Goal: Task Accomplishment & Management: Use online tool/utility

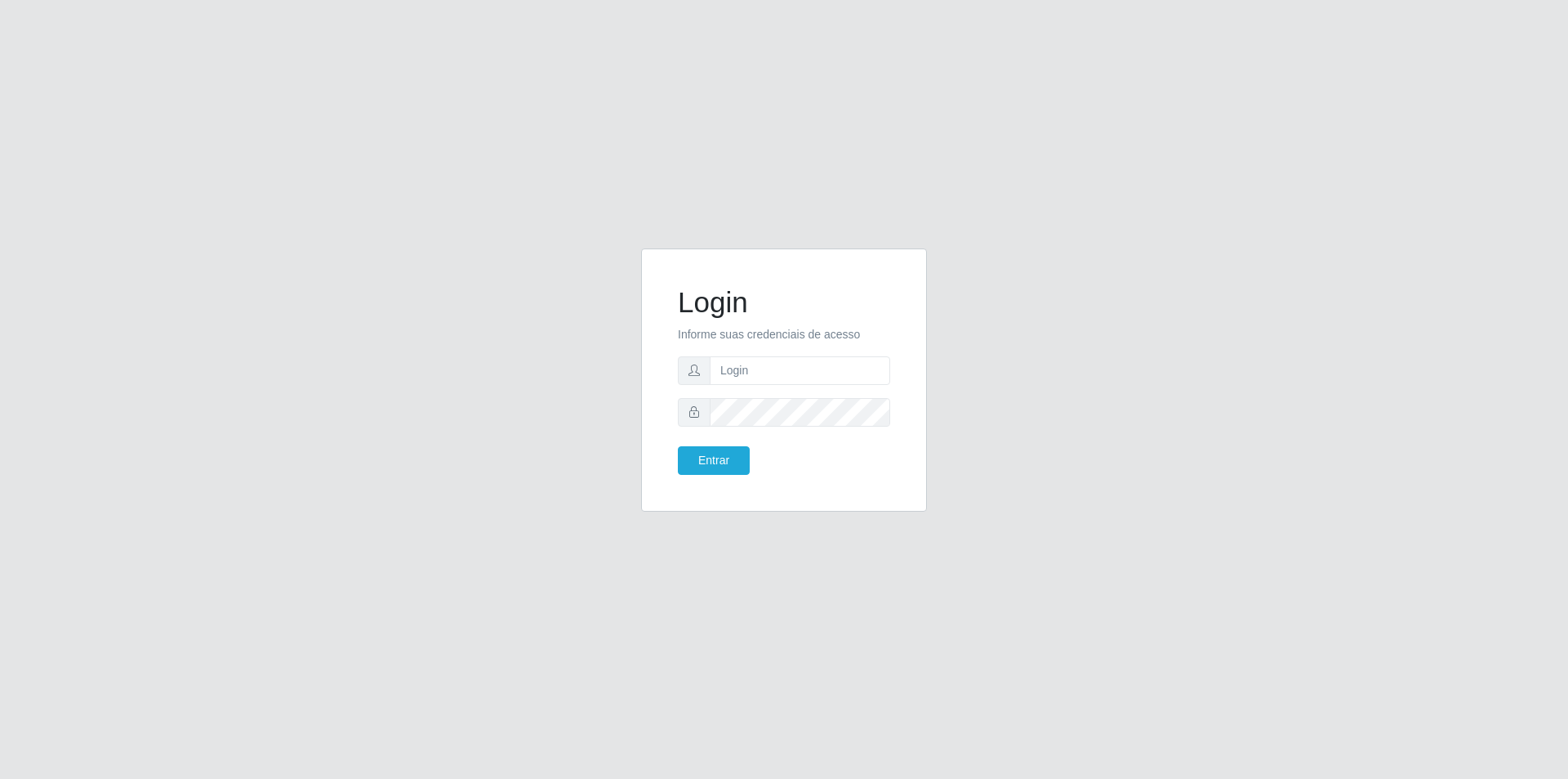
click at [810, 385] on form "Login Informe suas credenciais de acesso Entrar" at bounding box center [784, 379] width 212 height 189
click at [806, 374] on input "text" at bounding box center [800, 371] width 181 height 29
type input "[EMAIL_ADDRESS][DOMAIN_NAME]"
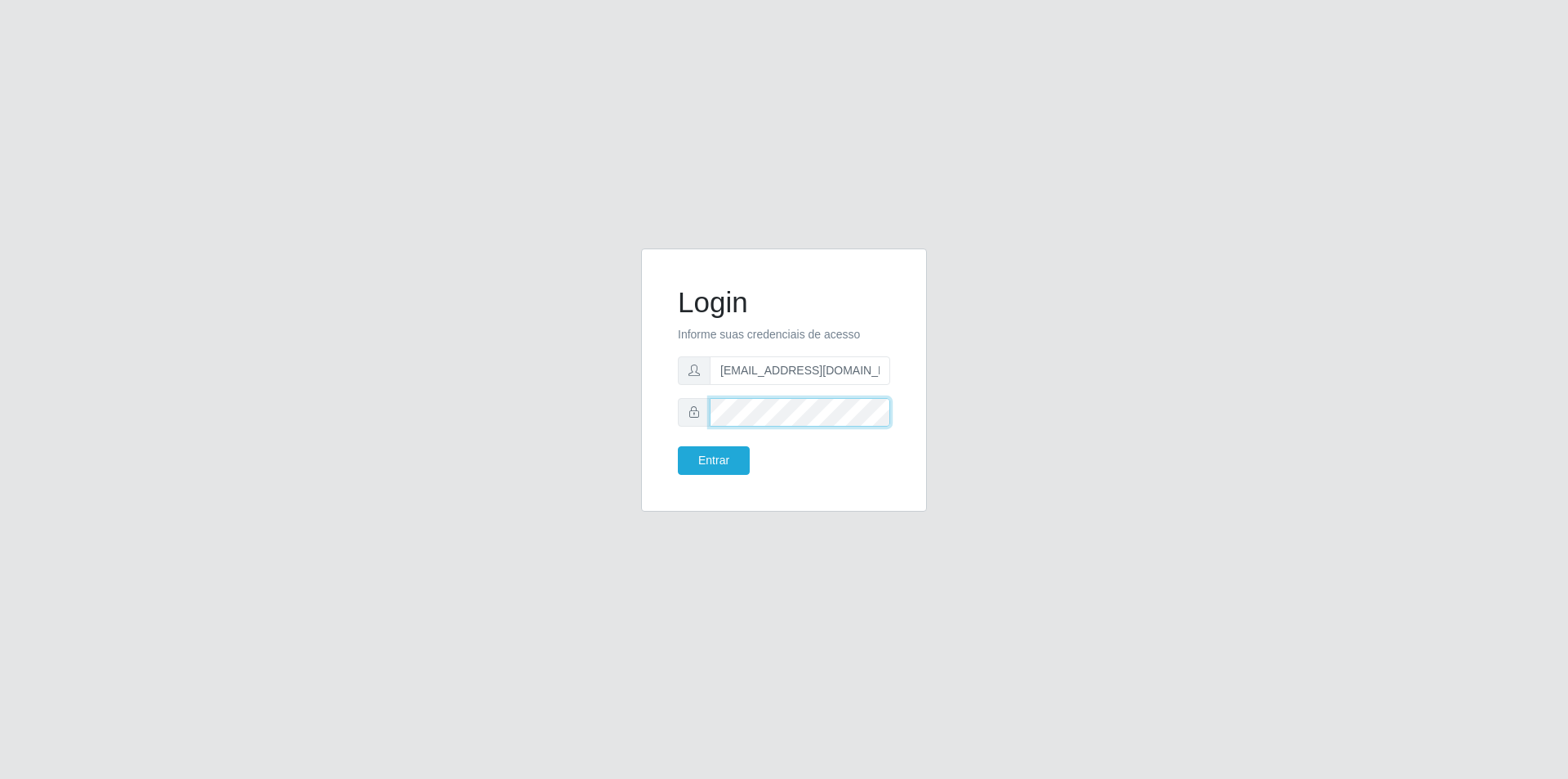
click at [677, 446] on button "Entrar" at bounding box center [713, 461] width 72 height 29
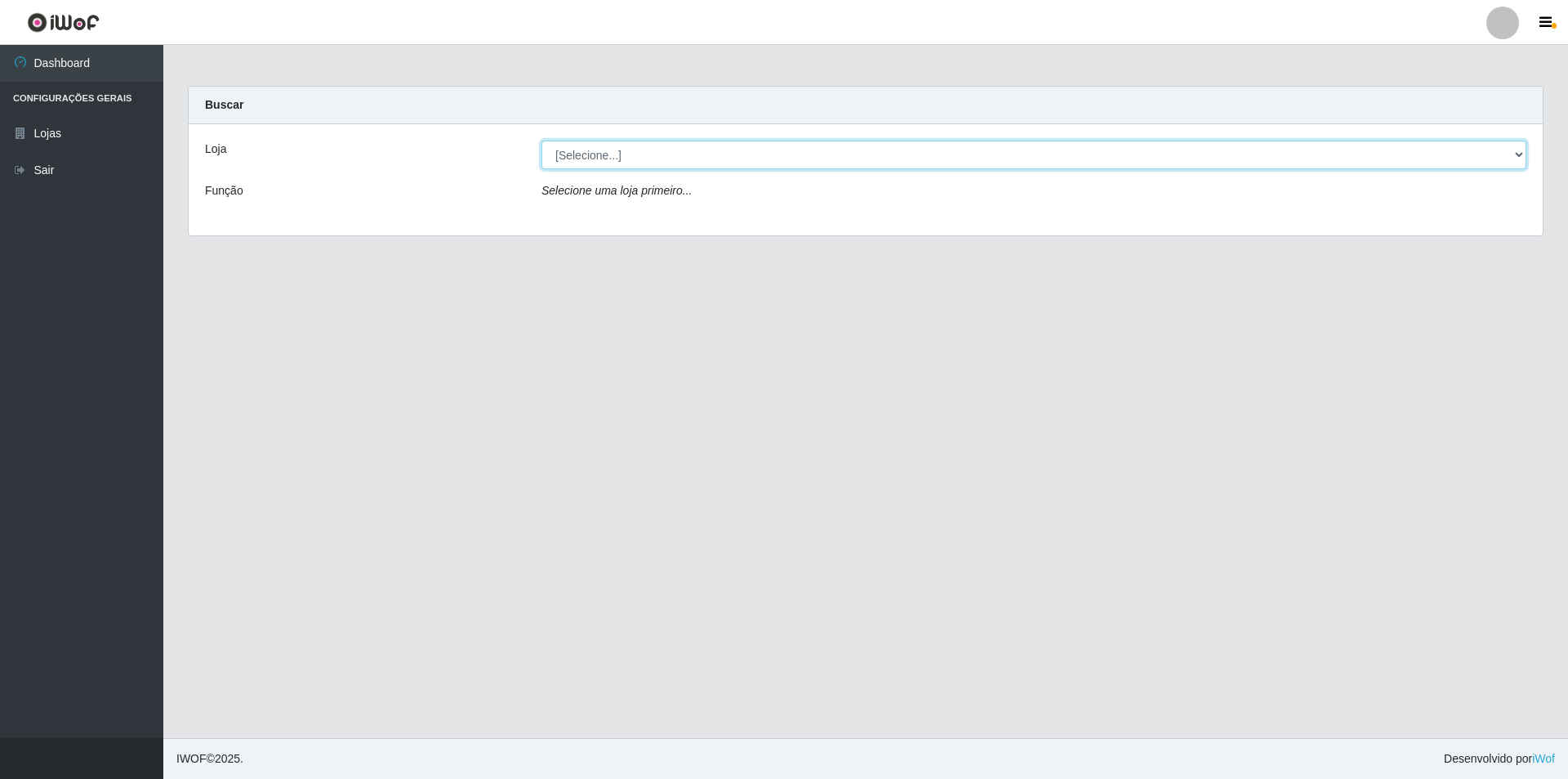
click at [647, 150] on select "[Selecione...] Atacado Vem - [STREET_ADDRESS]" at bounding box center [1034, 155] width 985 height 29
select select "449"
click at [542, 141] on select "[Selecione...] Atacado Vem - [STREET_ADDRESS]" at bounding box center [1034, 155] width 985 height 29
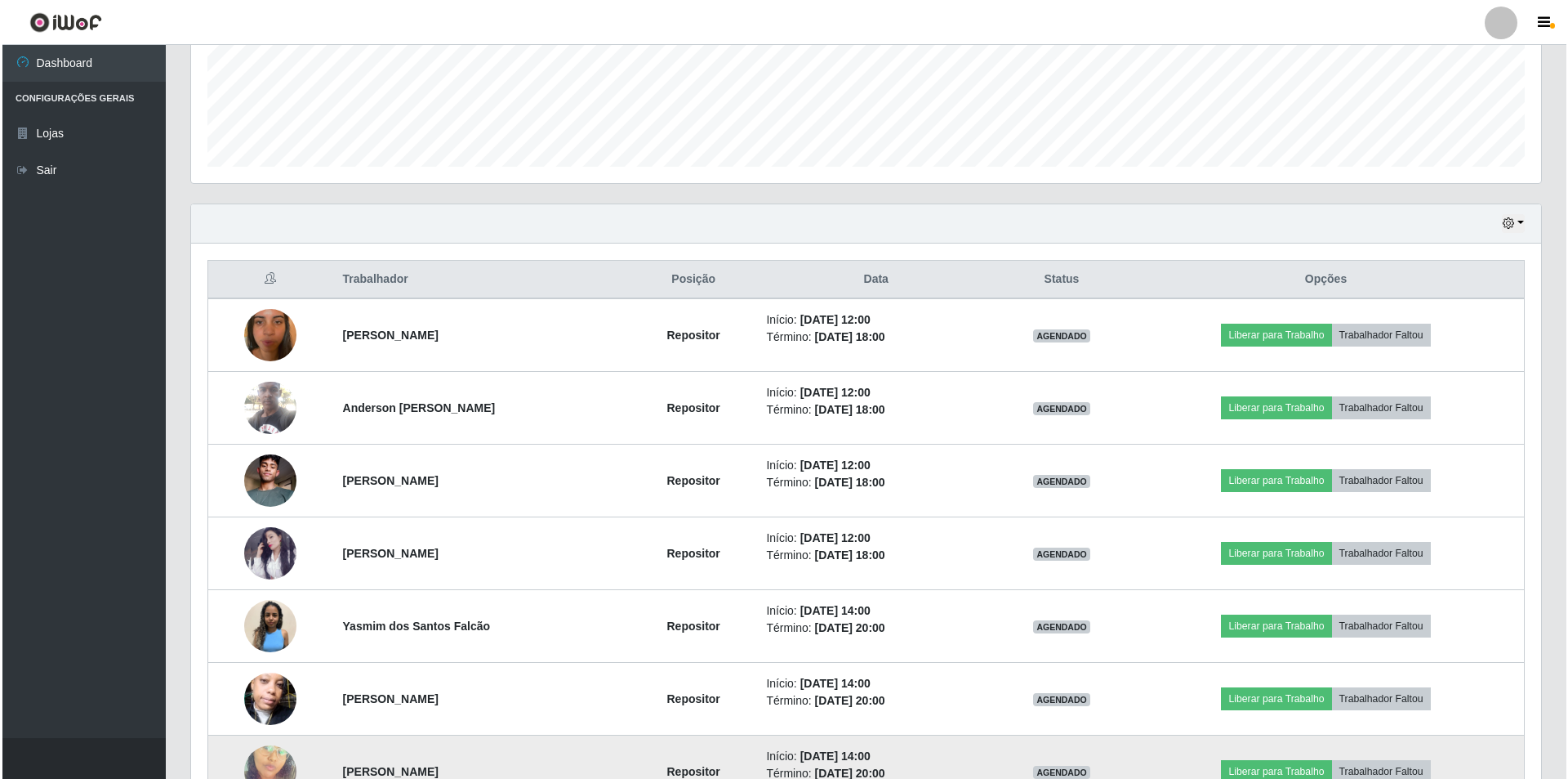
scroll to position [416, 0]
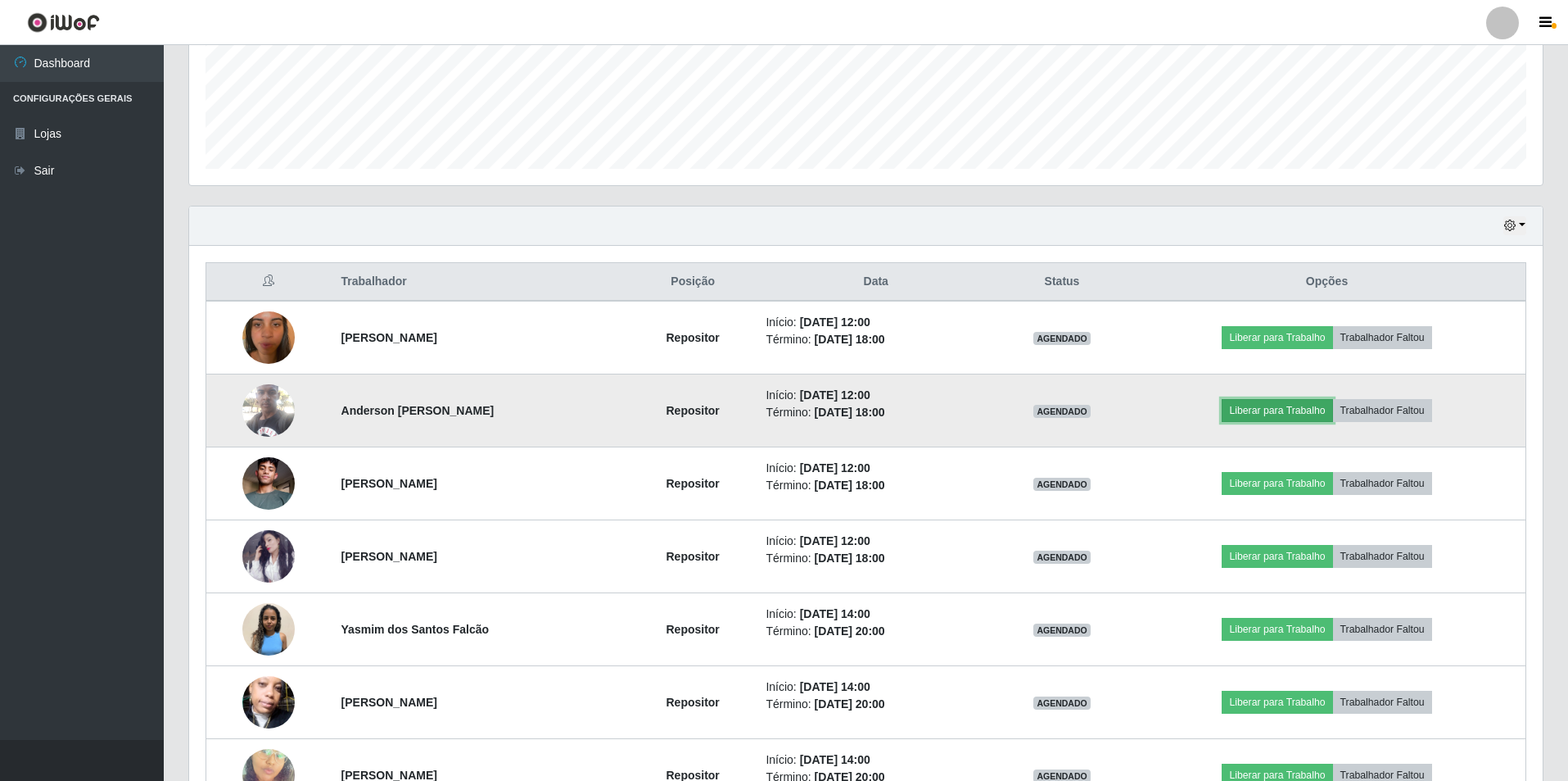
click at [1269, 410] on button "Liberar para Trabalho" at bounding box center [1276, 410] width 110 height 23
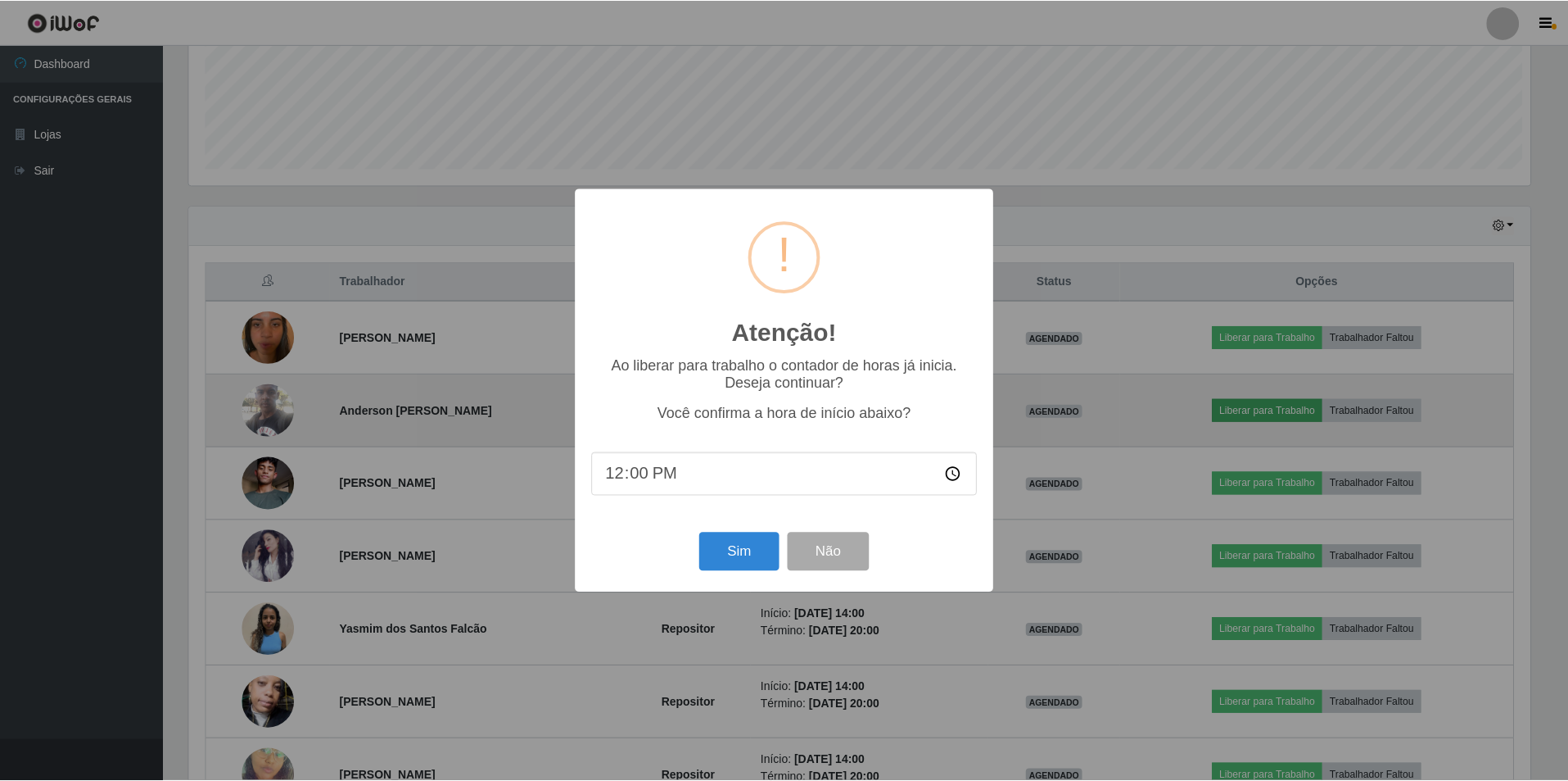
scroll to position [340, 1345]
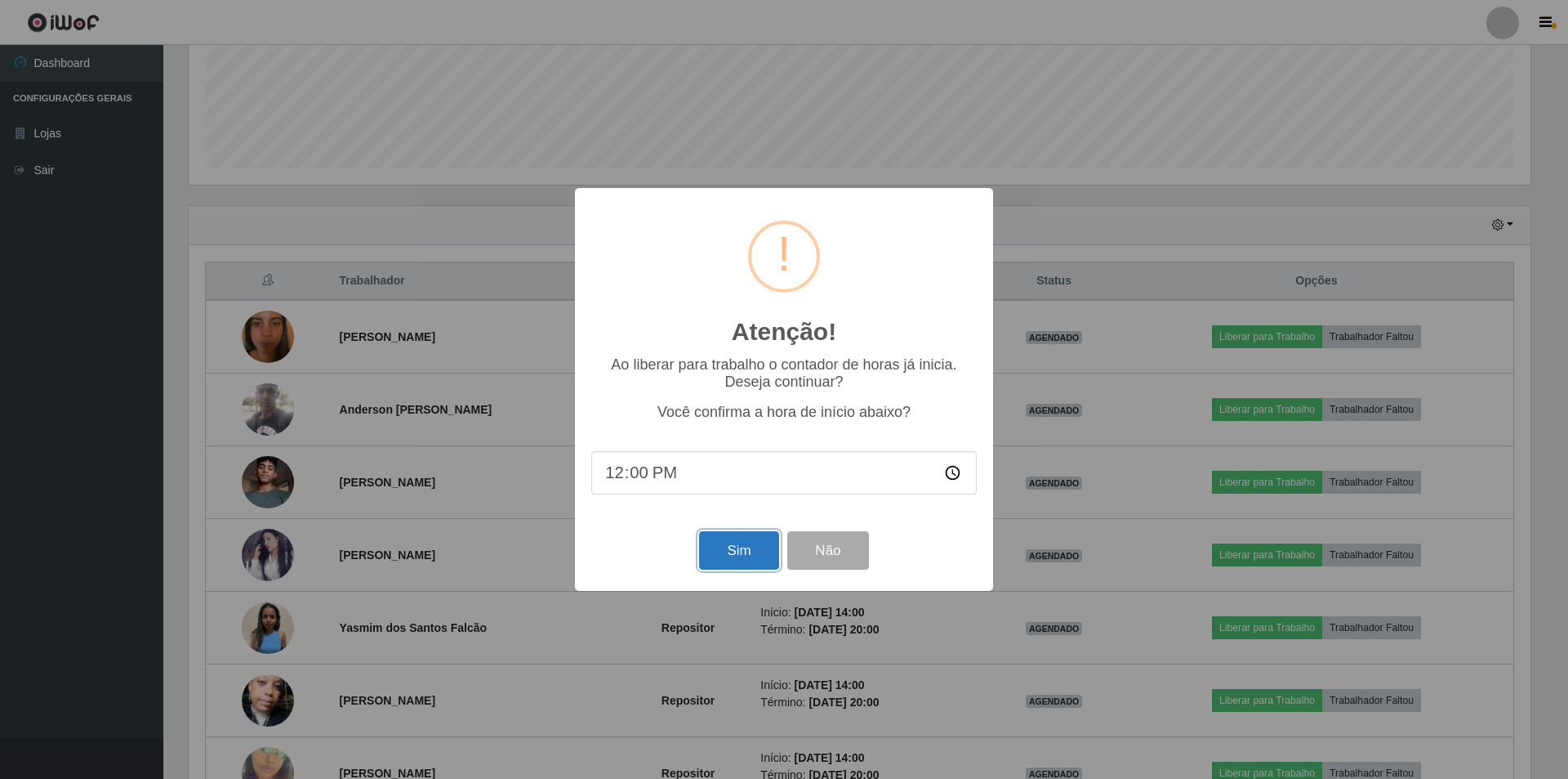
click at [742, 561] on button "Sim" at bounding box center [739, 551] width 79 height 38
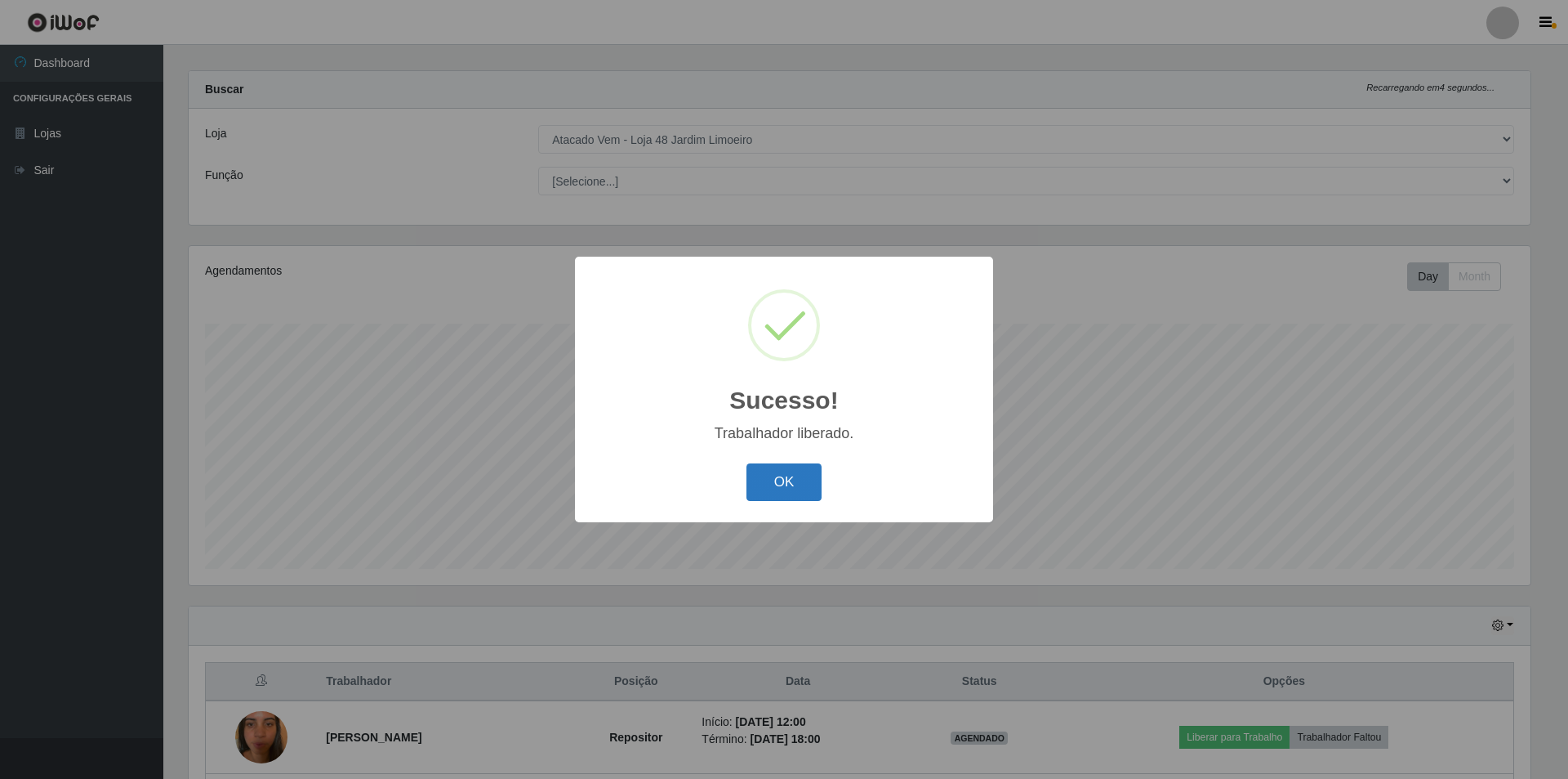
click at [805, 477] on button "OK" at bounding box center [784, 483] width 75 height 38
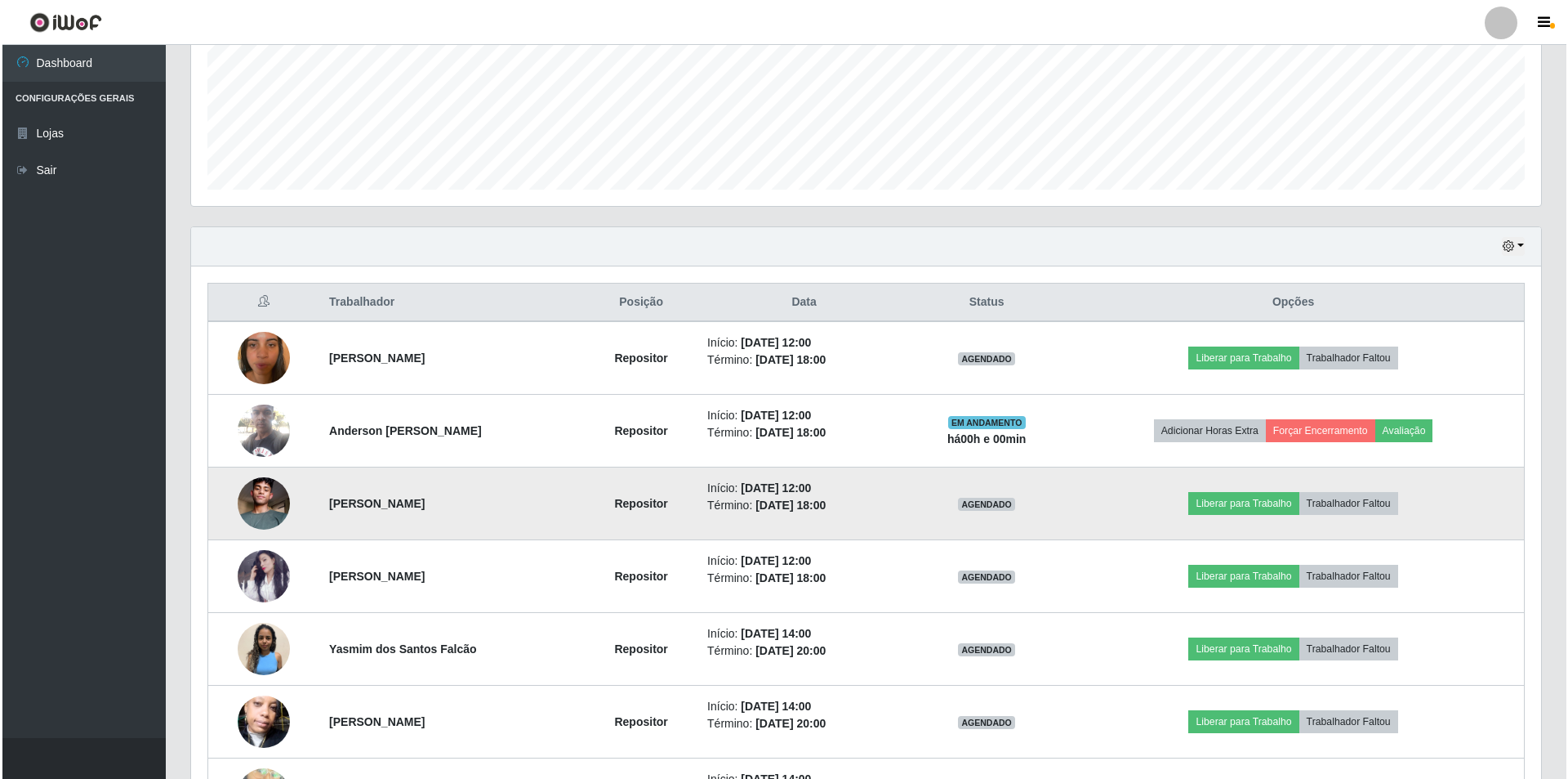
scroll to position [424, 0]
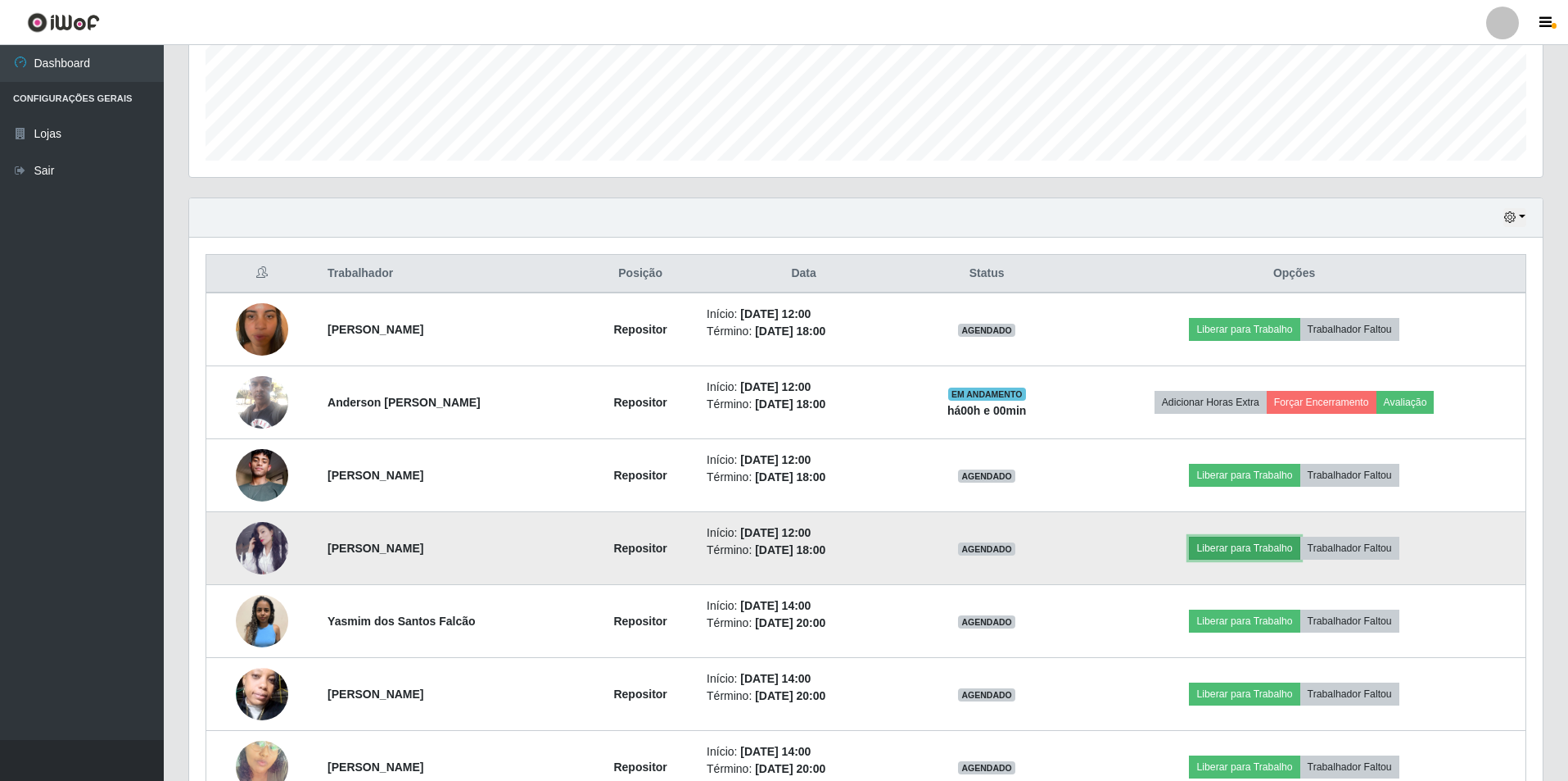
click at [1237, 550] on button "Liberar para Trabalho" at bounding box center [1243, 548] width 110 height 23
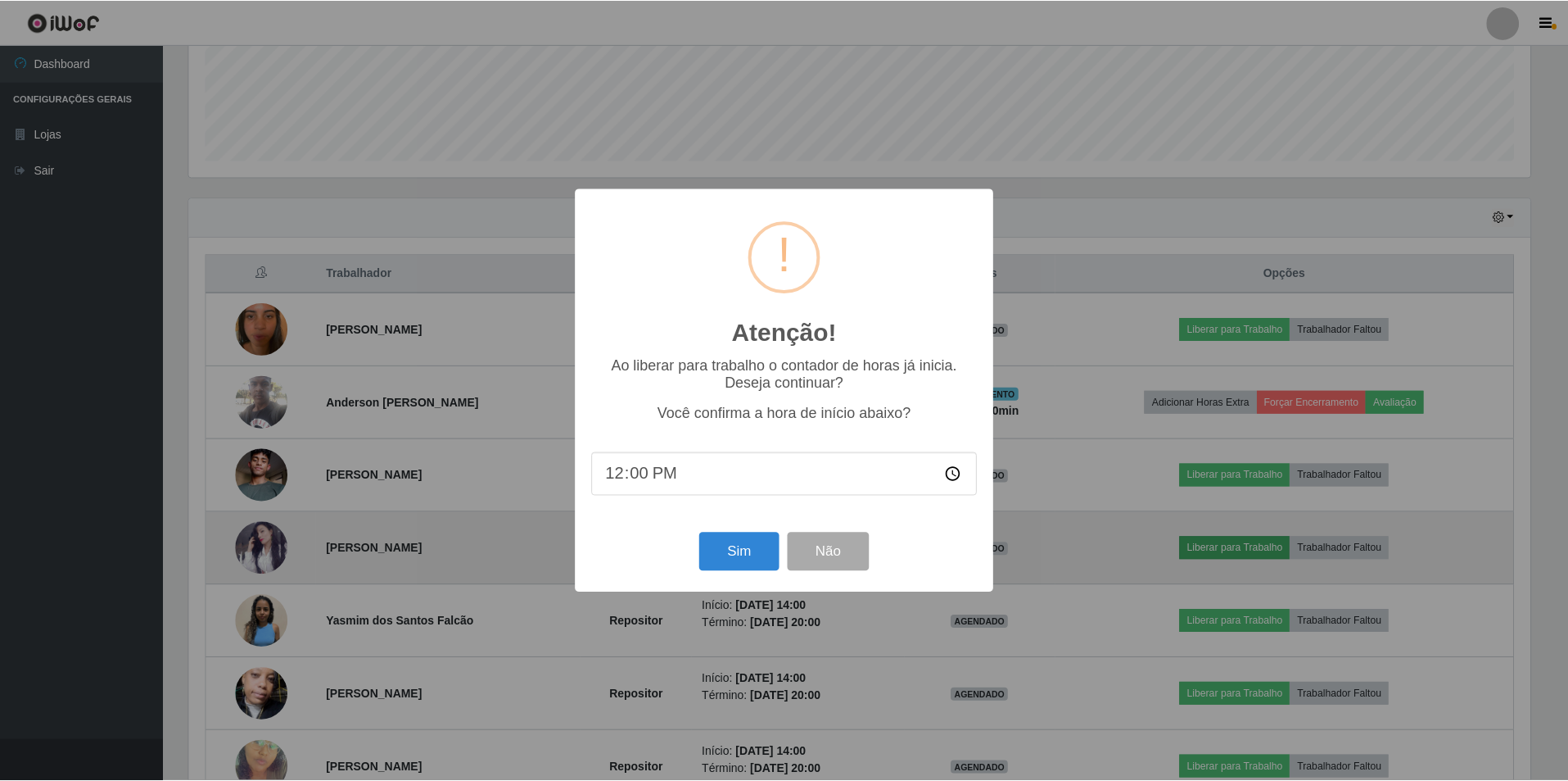
scroll to position [340, 1345]
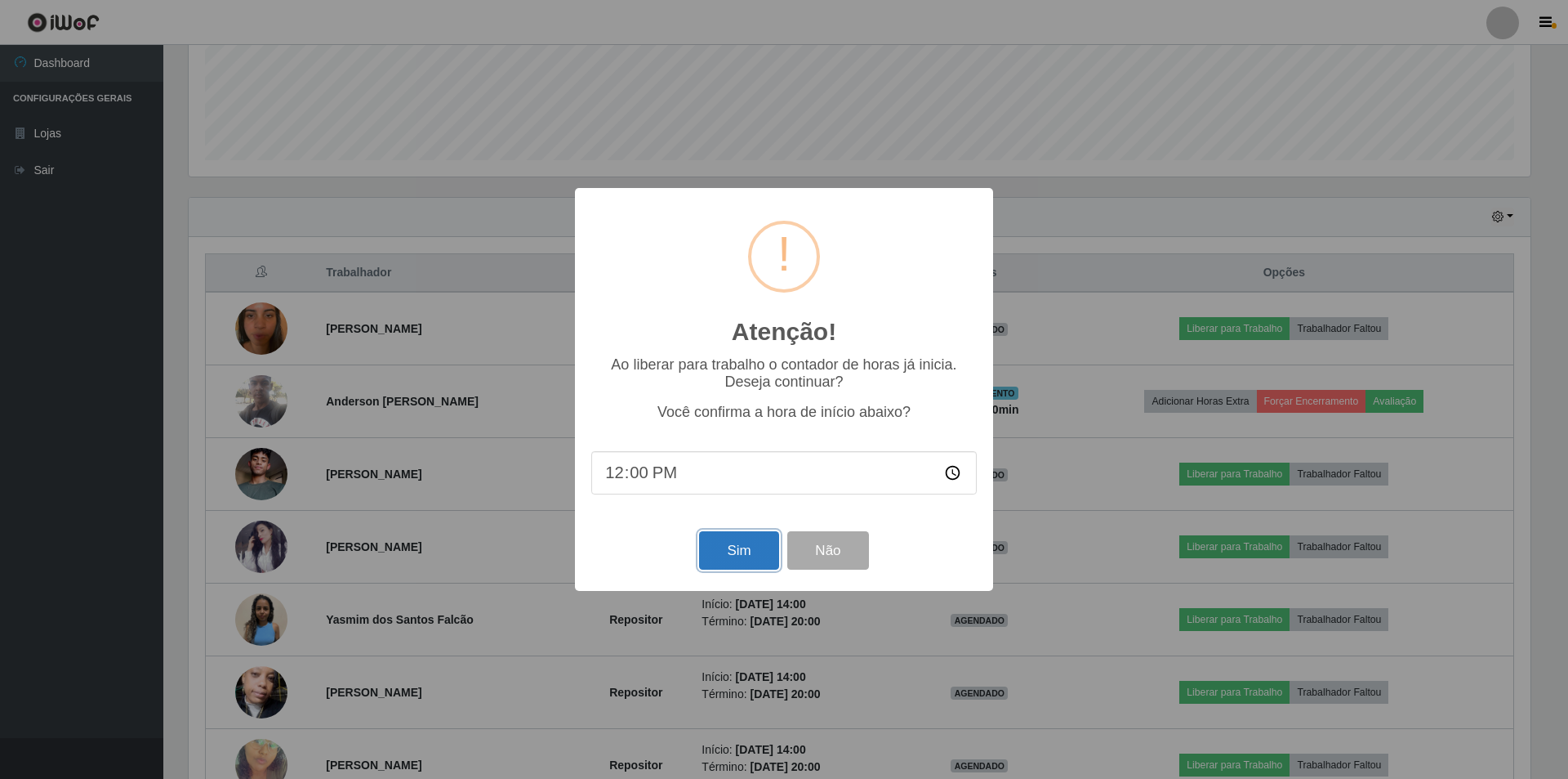
click at [750, 554] on button "Sim" at bounding box center [739, 551] width 79 height 38
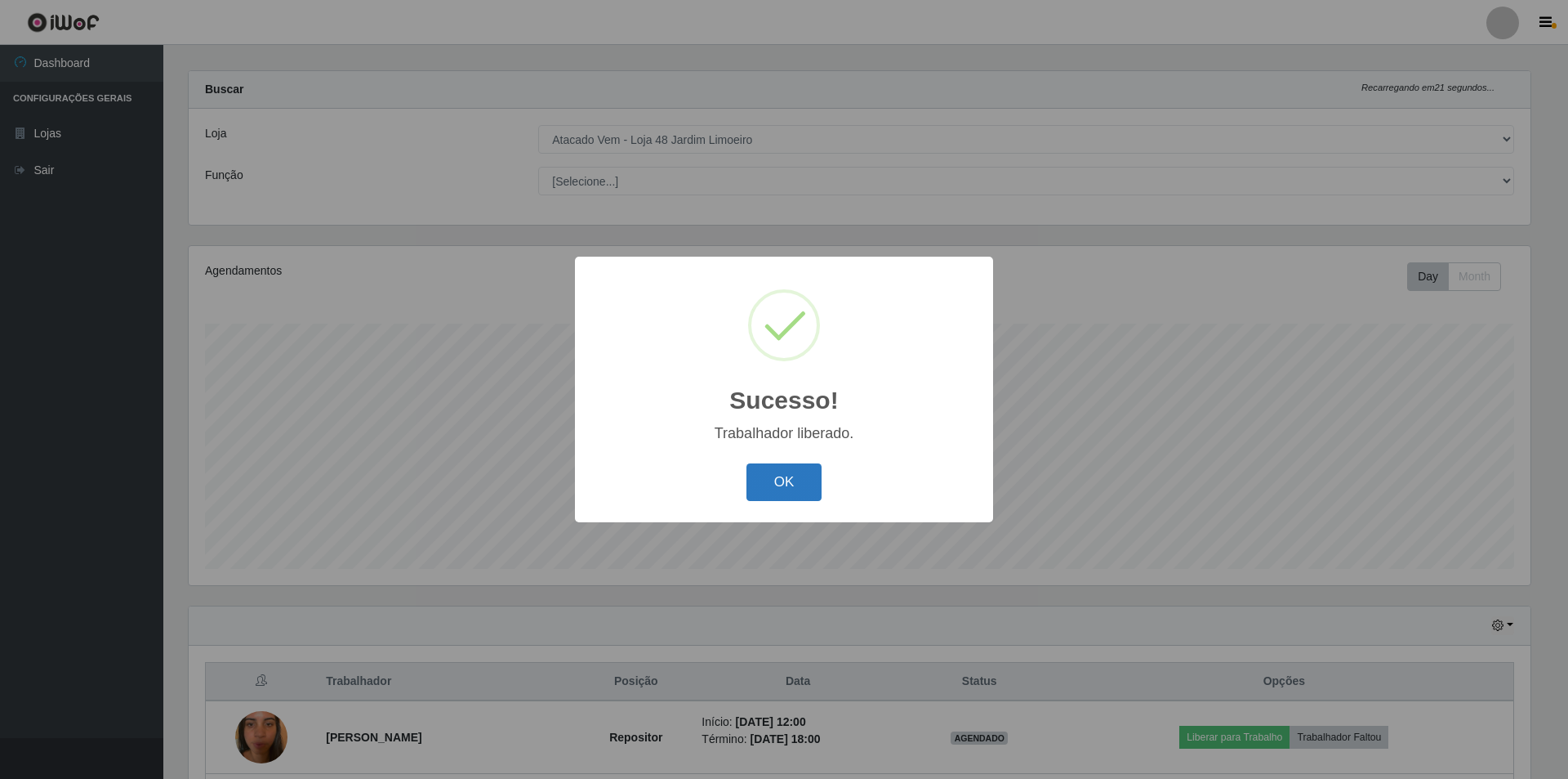
click at [804, 497] on button "OK" at bounding box center [784, 483] width 75 height 38
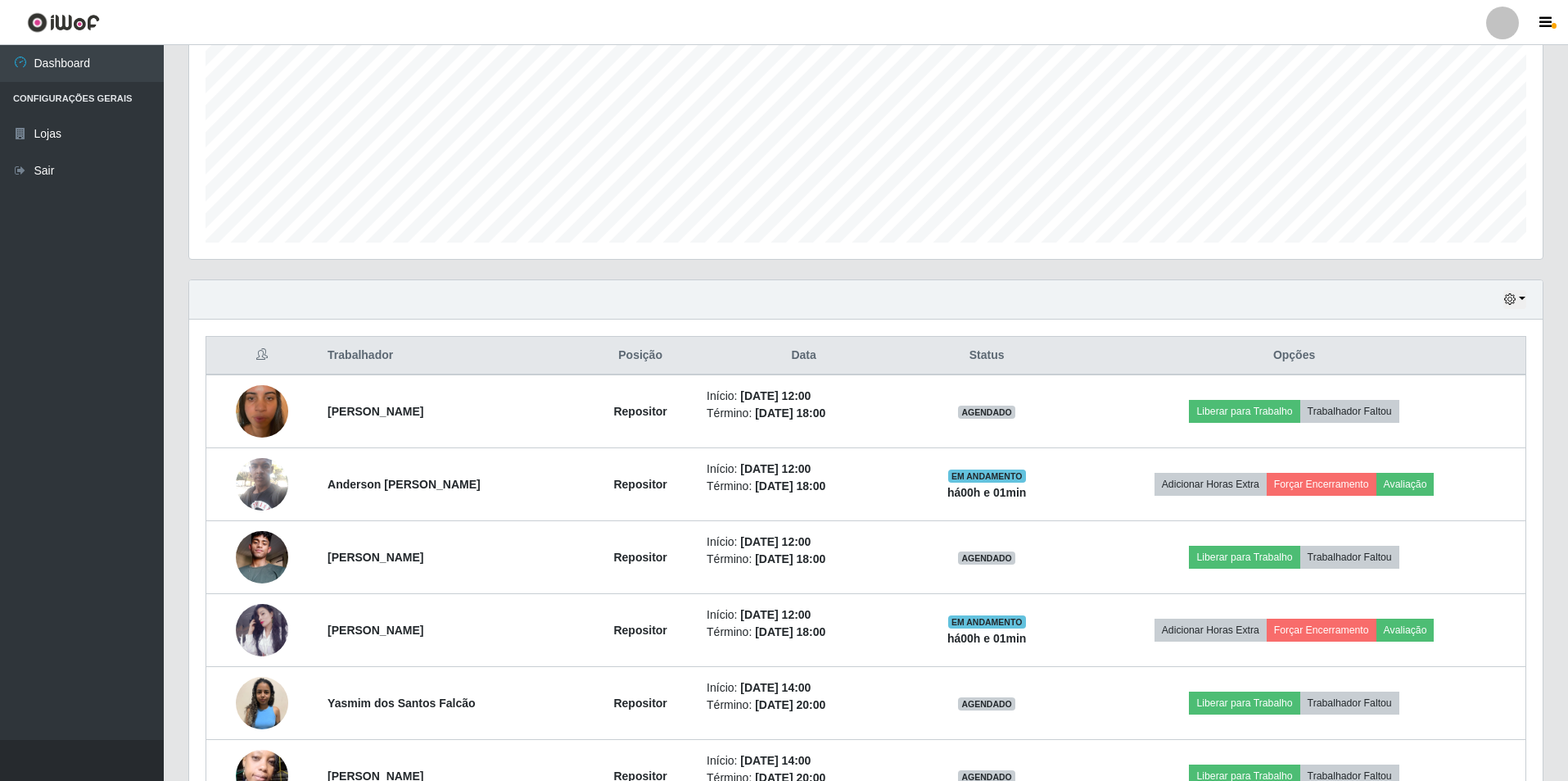
scroll to position [425, 0]
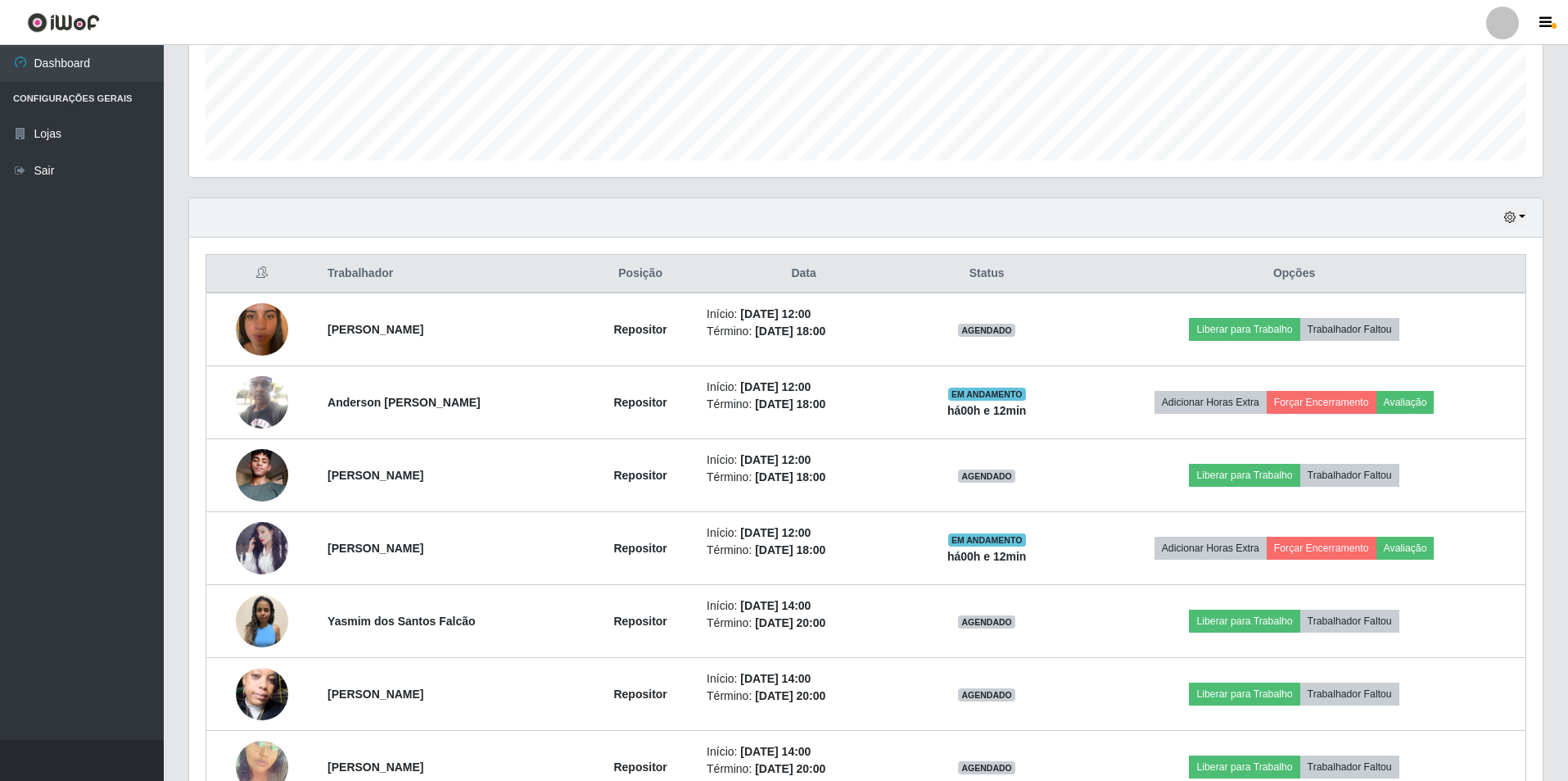
click at [1535, 345] on div "Trabalhador Posição Data Status Opções [PERSON_NAME] Repositor Início: [DATE] 1…" at bounding box center [865, 638] width 1353 height 801
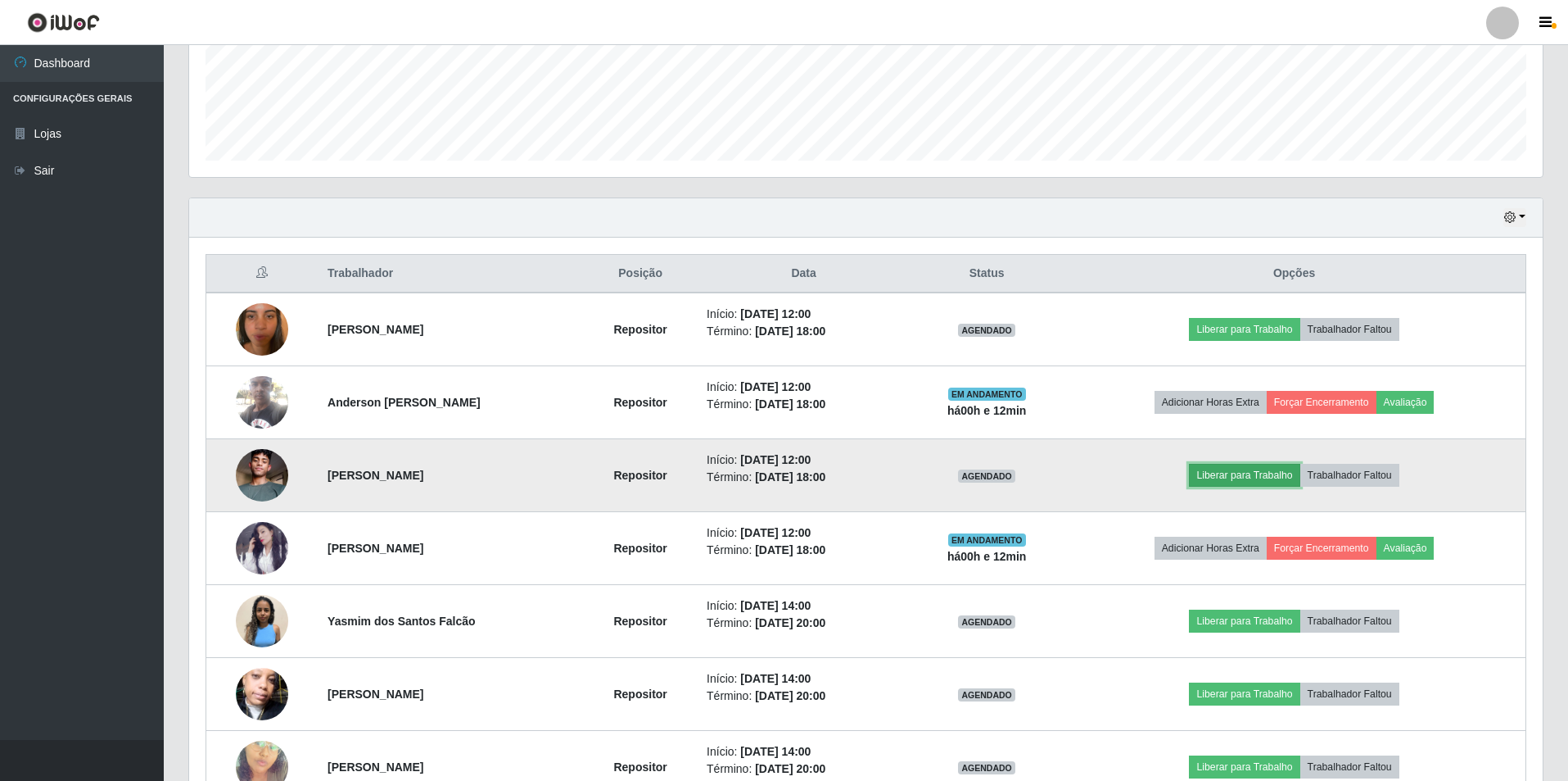
click at [1280, 478] on button "Liberar para Trabalho" at bounding box center [1243, 475] width 110 height 23
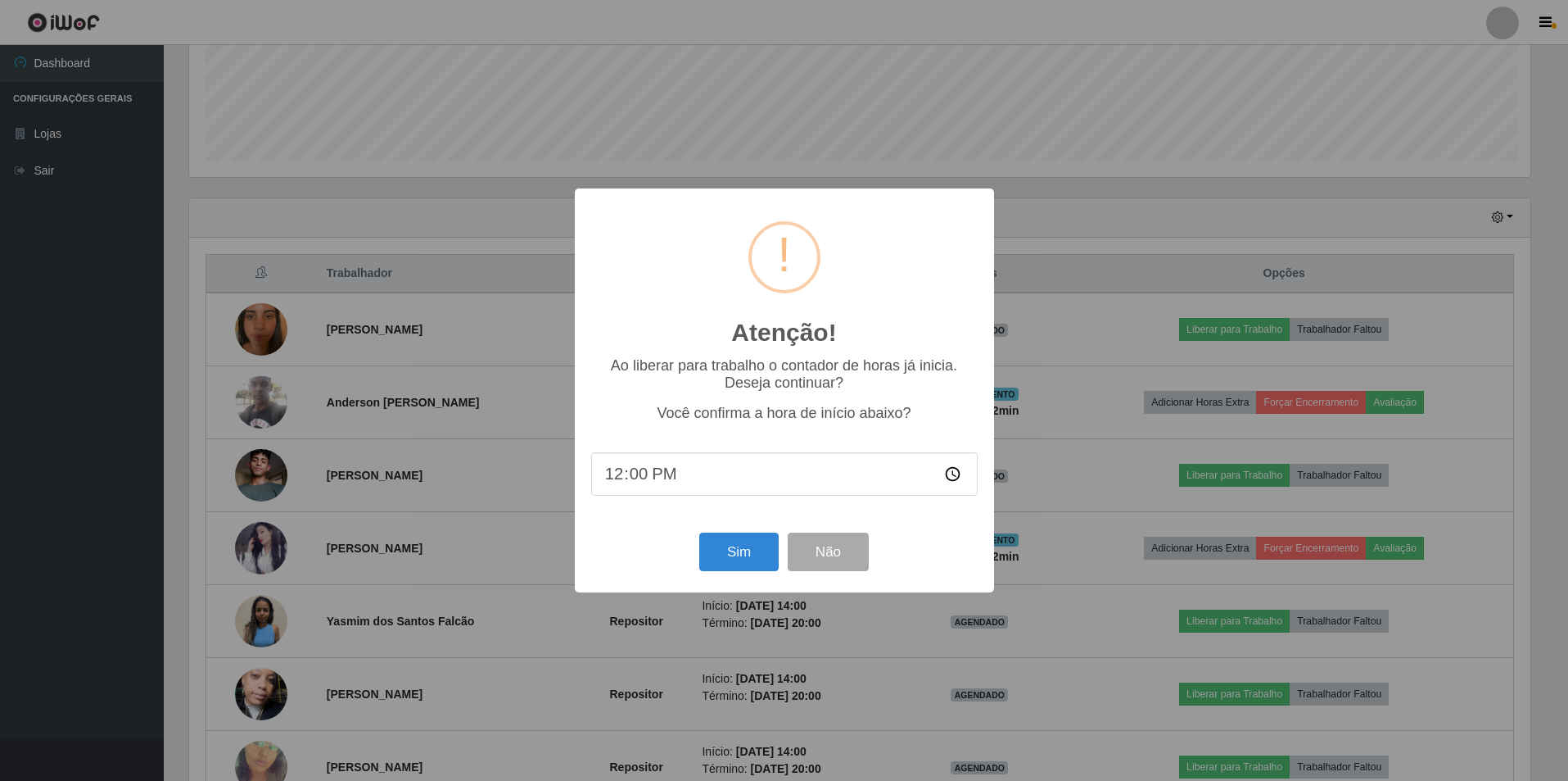
scroll to position [340, 1345]
click at [737, 553] on button "Sim" at bounding box center [740, 552] width 80 height 38
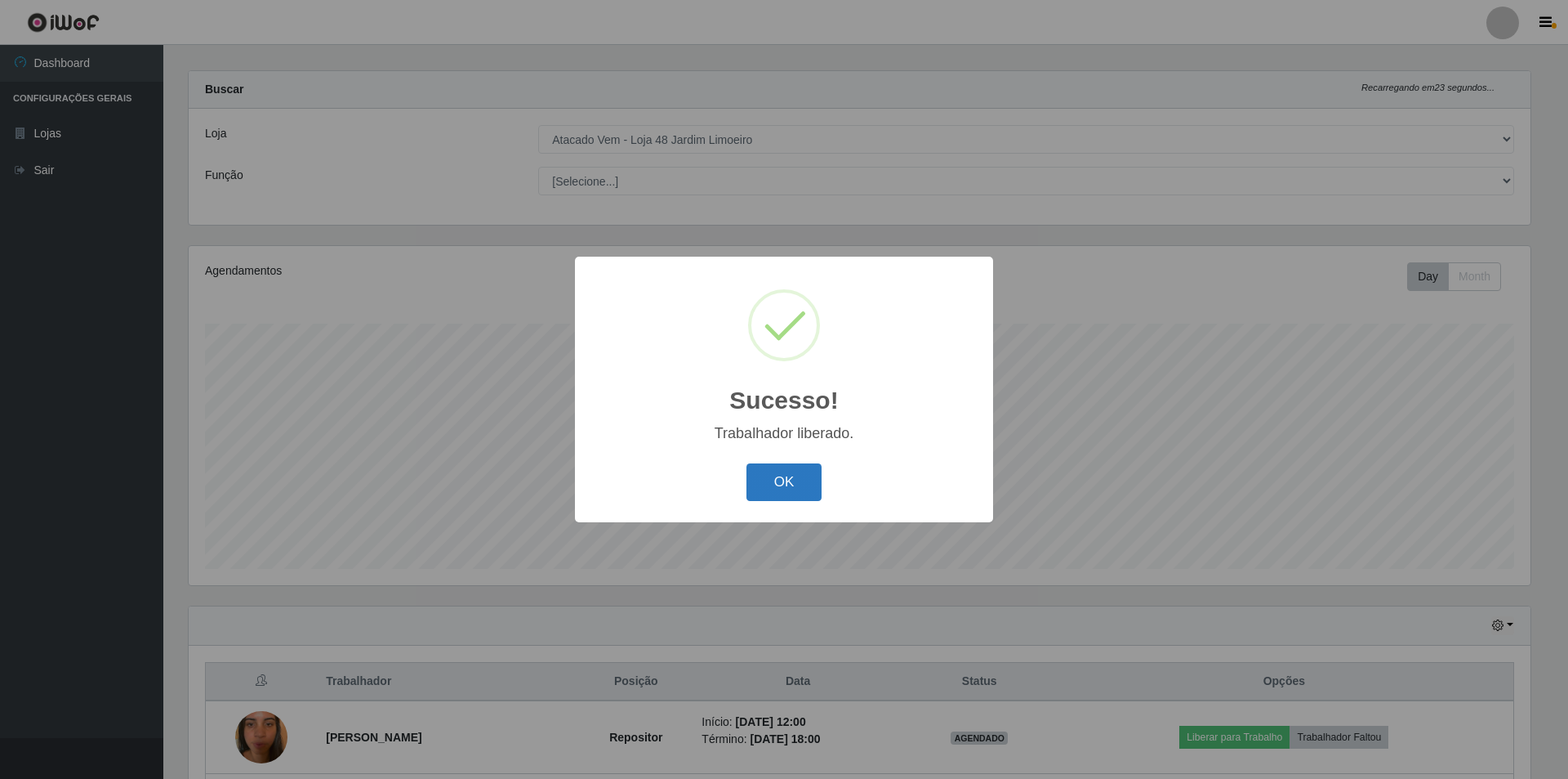
click at [752, 488] on button "OK" at bounding box center [784, 483] width 75 height 38
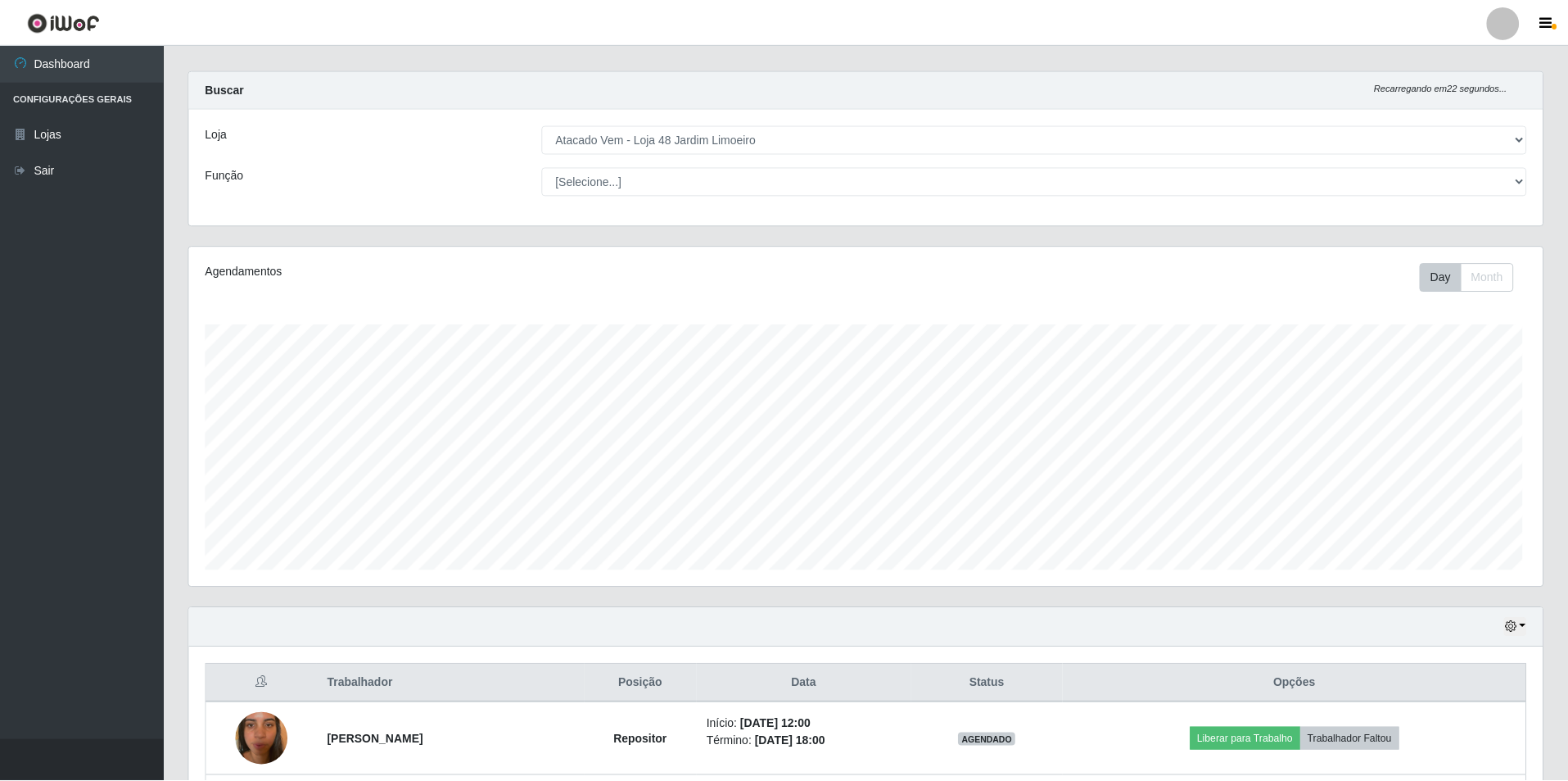
scroll to position [340, 1353]
